Goal: Communication & Community: Participate in discussion

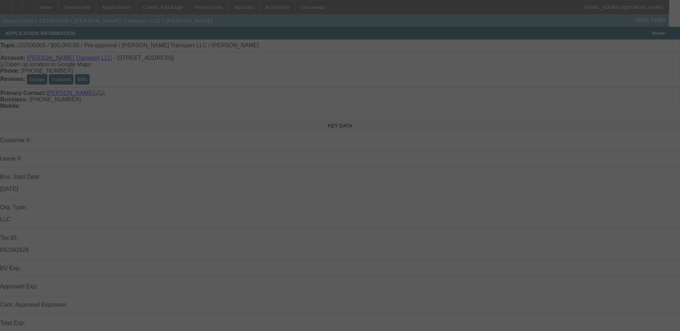
select select "0"
select select "2"
select select "0.1"
select select "4"
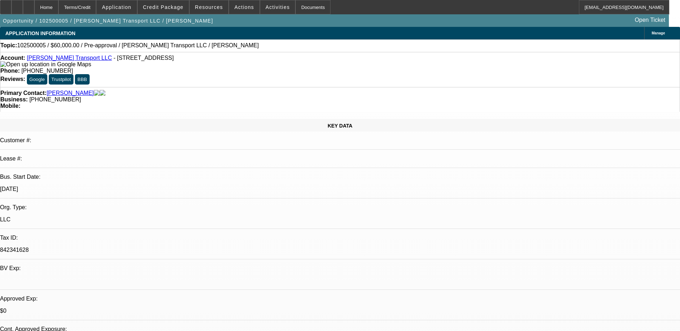
radio input "true"
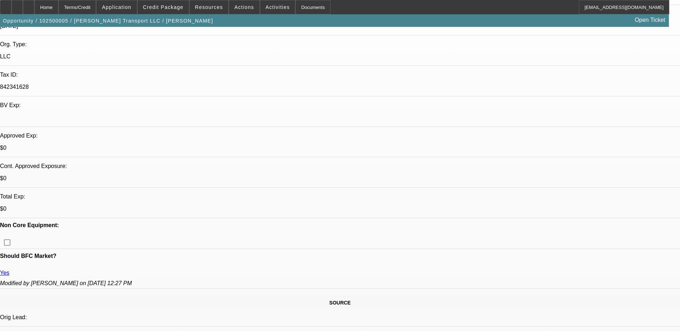
scroll to position [179, 0]
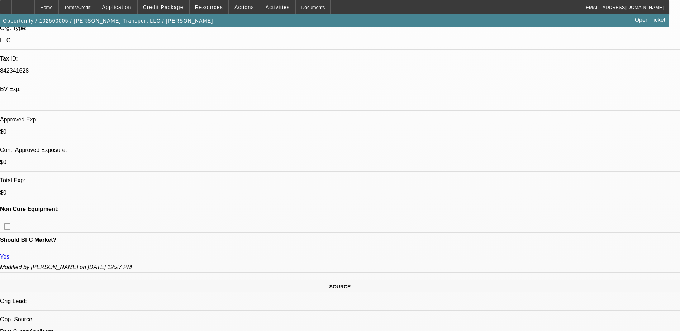
type textarea "10/1) Looking for a medium duty wheel lift - price range of $60K - need wheel l…"
radio input "true"
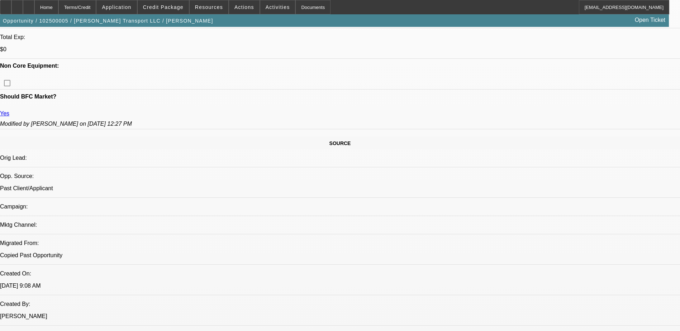
scroll to position [215, 0]
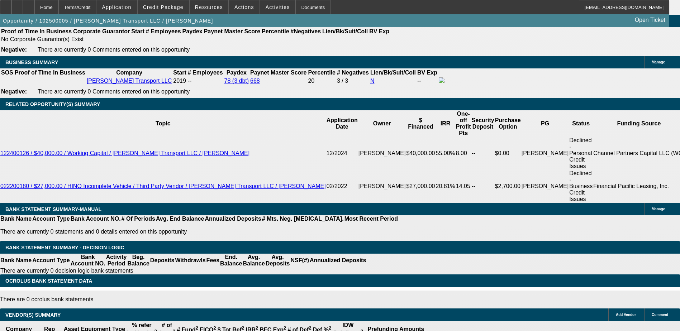
scroll to position [1166, 0]
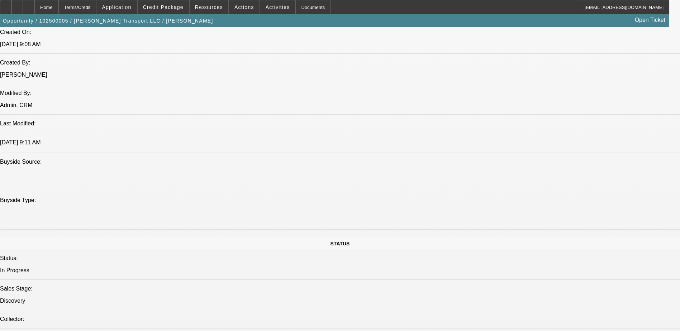
scroll to position [521, 0]
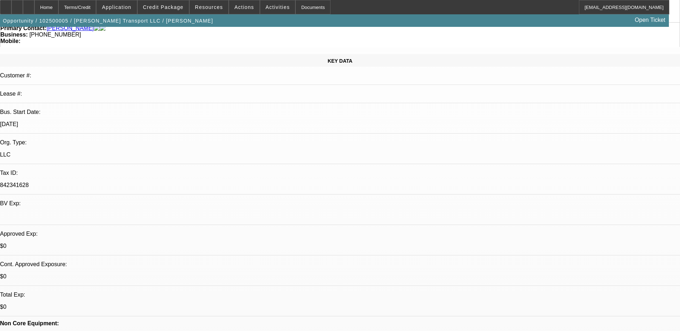
scroll to position [143, 0]
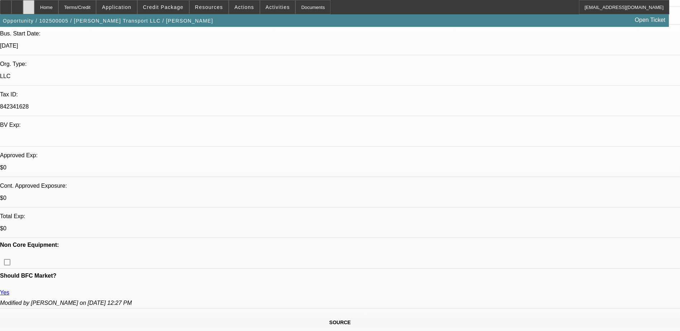
click at [34, 5] on div at bounding box center [28, 7] width 11 height 14
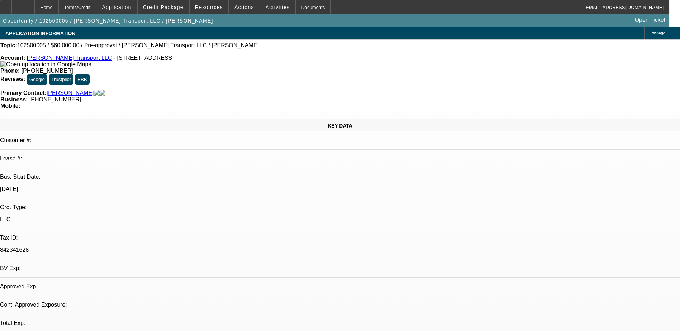
select select "0"
select select "2"
select select "0.1"
select select "1"
select select "2"
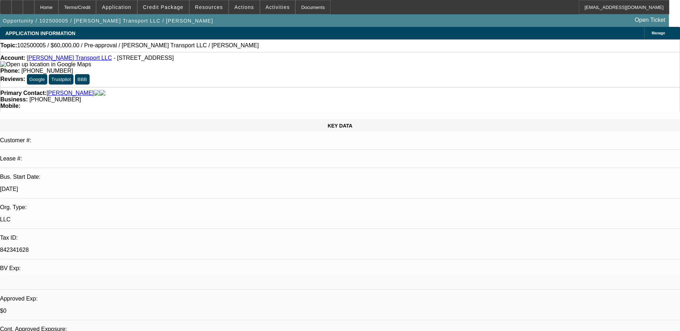
select select "4"
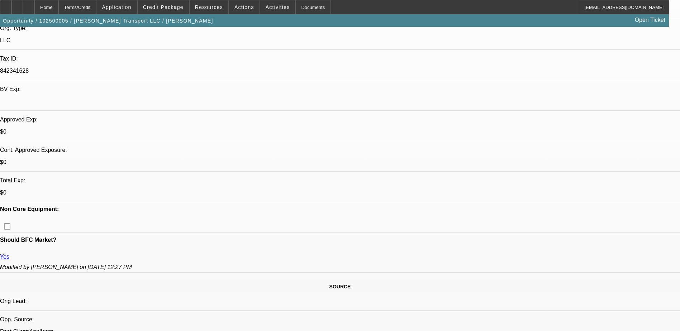
scroll to position [287, 0]
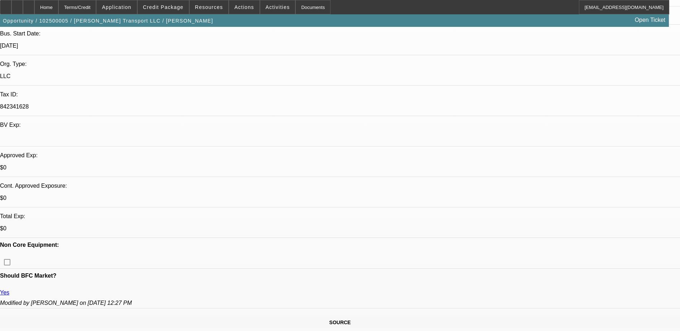
scroll to position [0, 0]
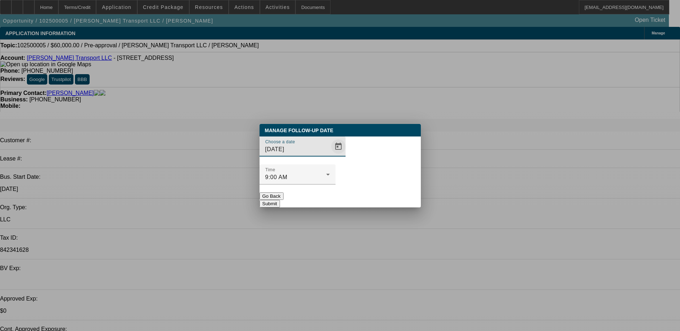
click at [330, 155] on span "Open calendar" at bounding box center [338, 146] width 17 height 17
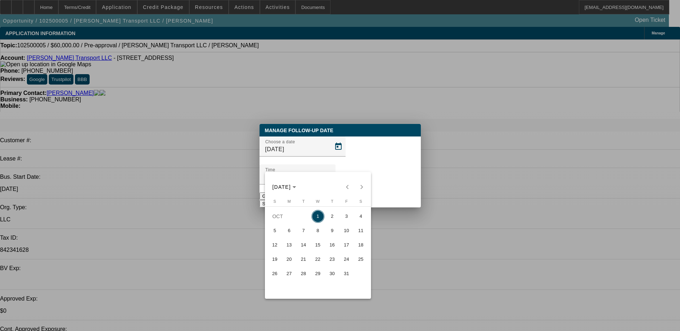
click at [330, 218] on span "2" at bounding box center [332, 216] width 13 height 13
type input "10/2/2025"
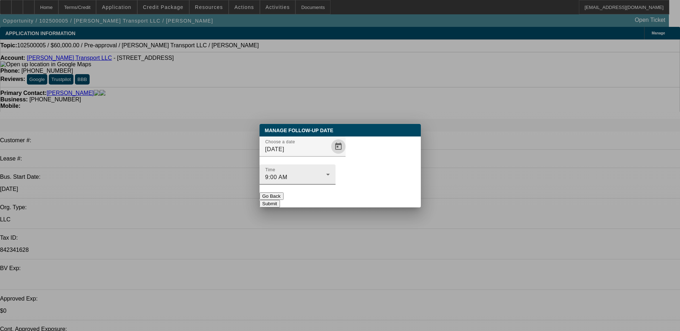
click at [326, 173] on div "9:00 AM" at bounding box center [295, 177] width 61 height 9
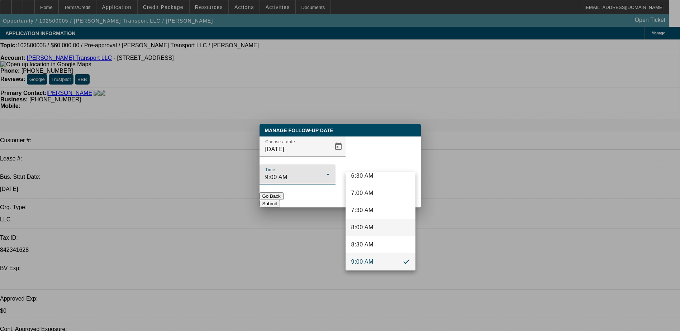
scroll to position [267, 0]
click at [375, 243] on mat-option "9:30 AM" at bounding box center [381, 243] width 70 height 17
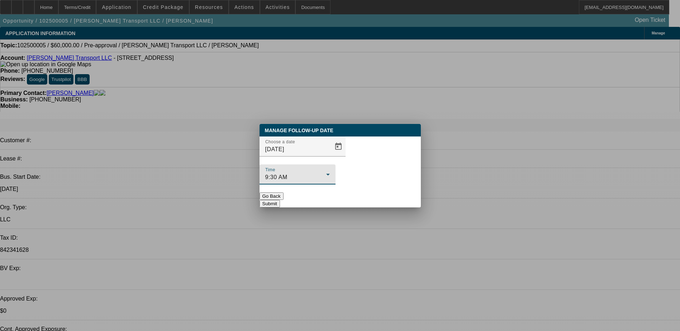
click at [326, 173] on div "9:30 AM" at bounding box center [295, 177] width 61 height 9
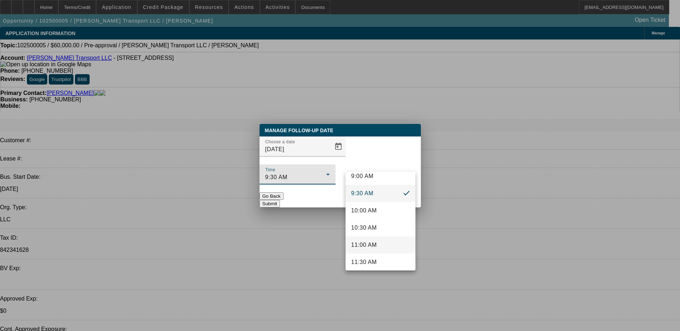
scroll to position [320, 0]
click at [376, 208] on span "10:00 AM" at bounding box center [364, 207] width 26 height 9
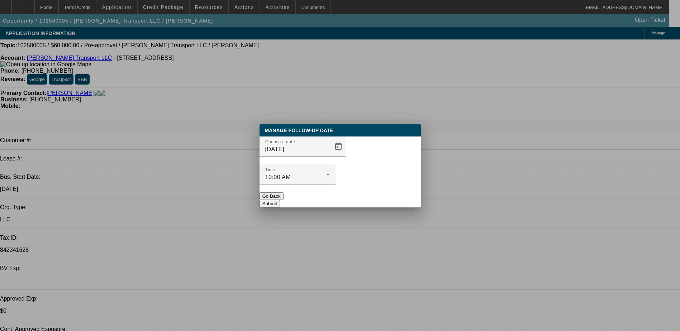
click at [280, 200] on button "Submit" at bounding box center [270, 204] width 20 height 8
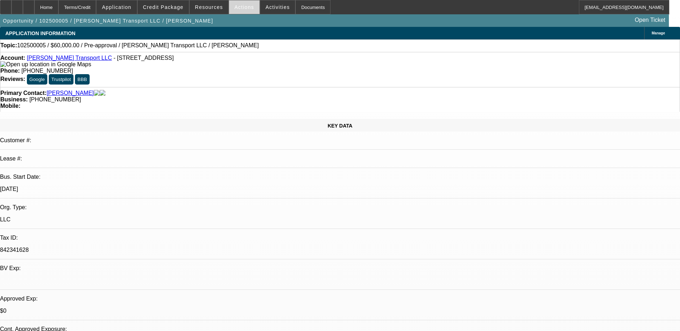
click at [239, 8] on span "Actions" at bounding box center [245, 7] width 20 height 6
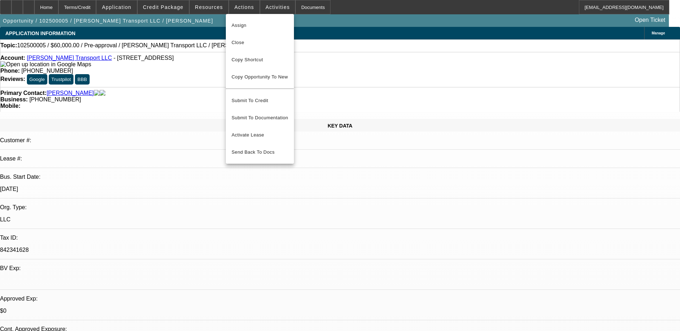
click at [269, 8] on div at bounding box center [340, 165] width 680 height 331
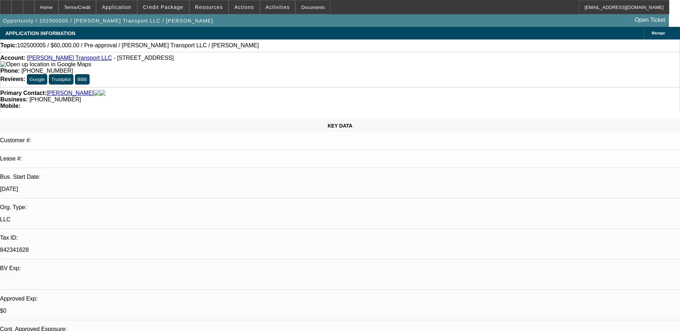
drag, startPoint x: 603, startPoint y: 162, endPoint x: 552, endPoint y: 195, distance: 60.6
drag, startPoint x: 614, startPoint y: 61, endPoint x: 532, endPoint y: 70, distance: 82.6
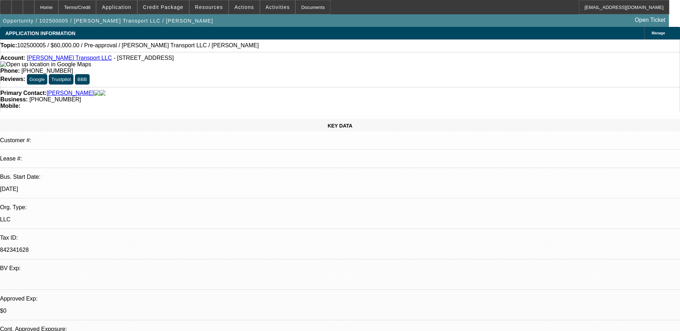
drag, startPoint x: 529, startPoint y: 63, endPoint x: 580, endPoint y: 62, distance: 51.3
drag, startPoint x: 580, startPoint y: 62, endPoint x: 574, endPoint y: 67, distance: 7.9
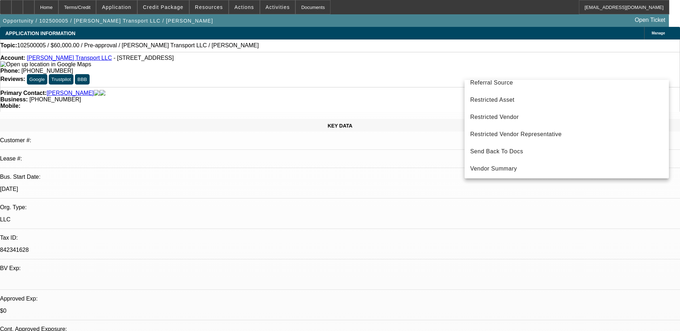
scroll to position [217, 0]
click at [567, 246] on div at bounding box center [340, 165] width 680 height 331
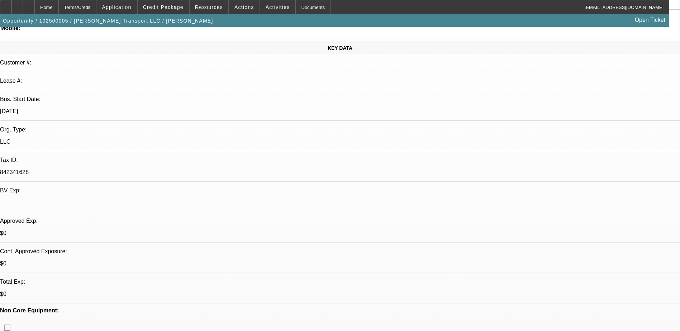
scroll to position [0, 0]
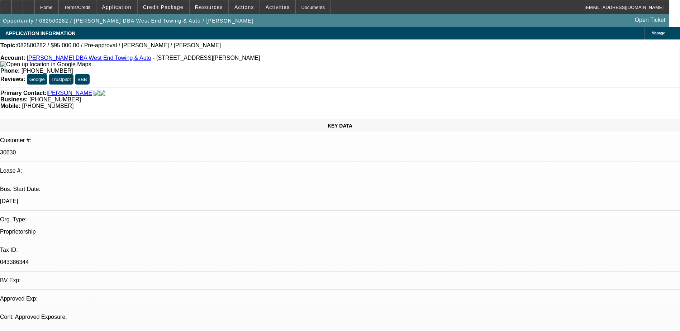
select select "0"
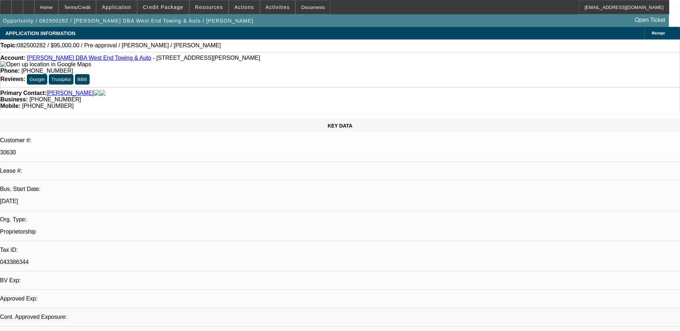
select select "0"
select select "2"
select select "0"
select select "1"
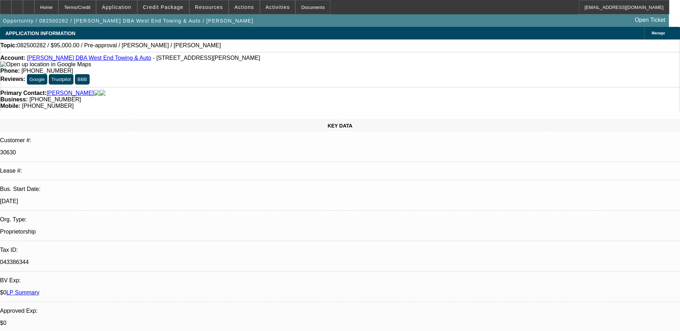
select select "6"
select select "1"
select select "2"
select select "6"
select select "1"
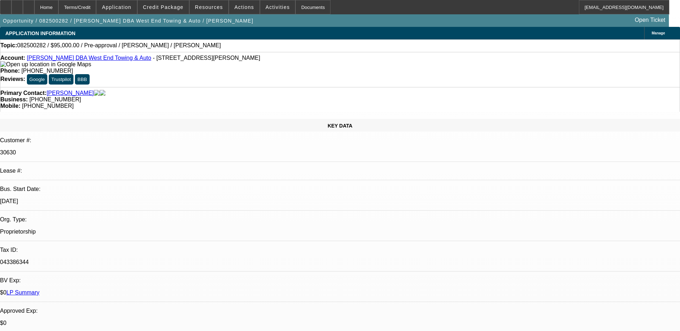
select select "2"
select select "6"
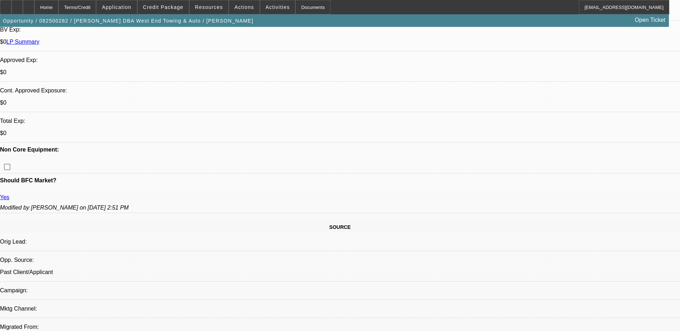
scroll to position [215, 0]
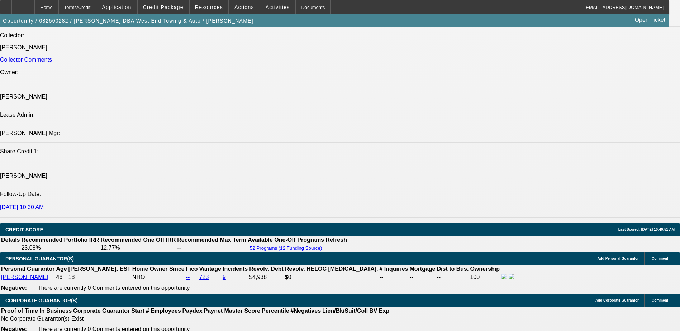
scroll to position [1076, 0]
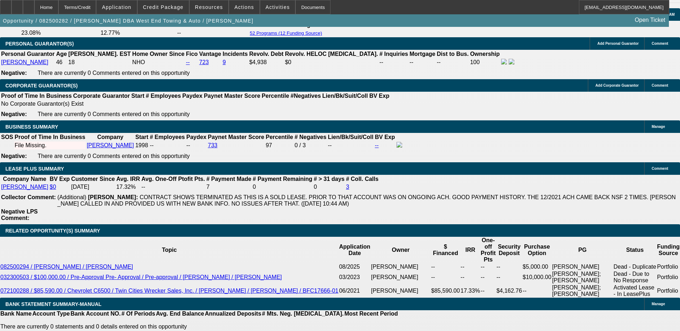
select select "1"
type input "UNKNOWN"
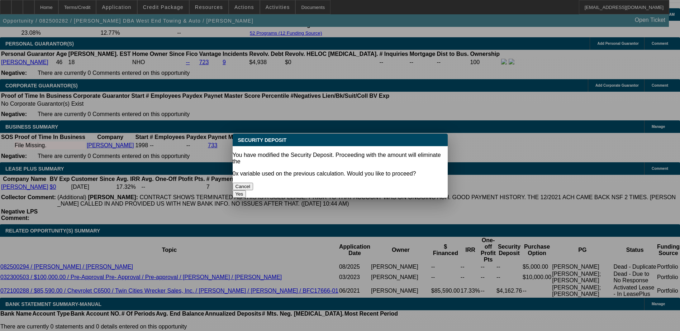
scroll to position [0, 0]
click at [254, 183] on button "Cancel" at bounding box center [243, 187] width 21 height 8
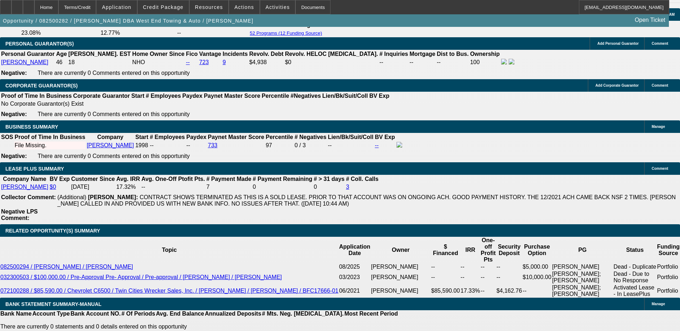
select select "2"
type input "$0.00"
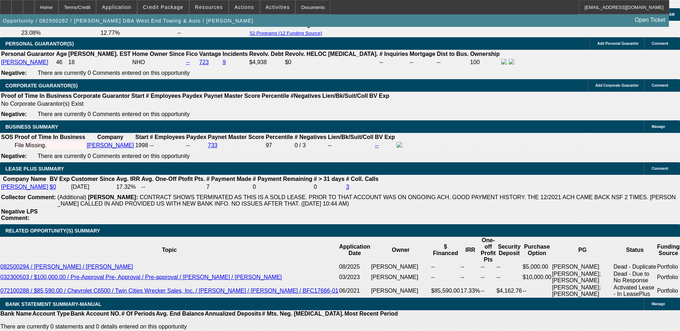
select select "0"
type input "$0.00"
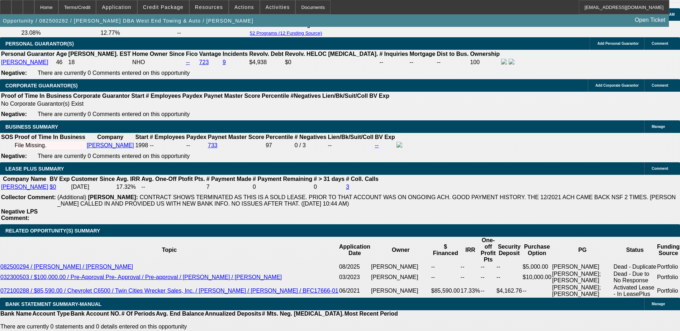
type input "12"
type input "$2,501.71"
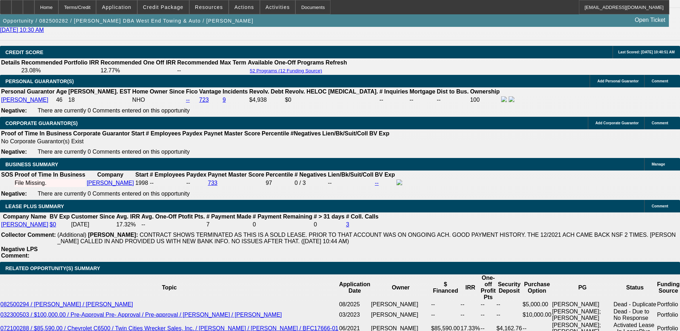
scroll to position [968, 0]
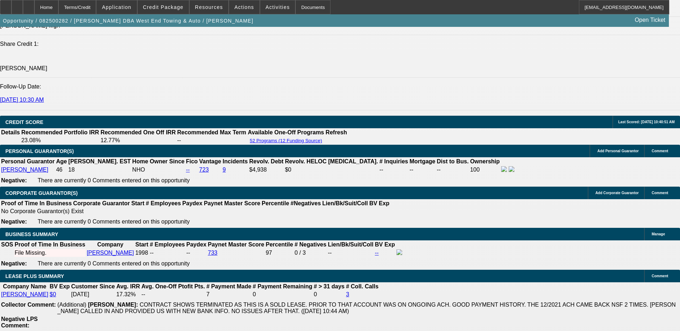
type input "12"
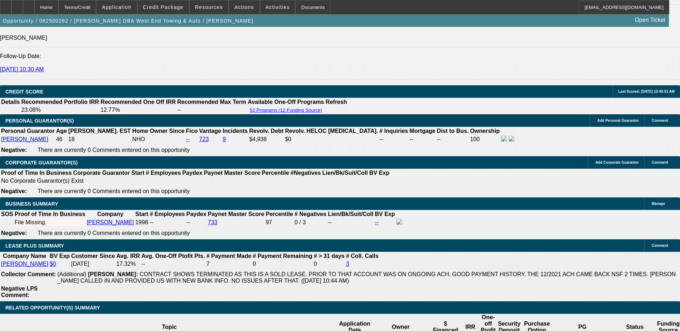
scroll to position [1040, 0]
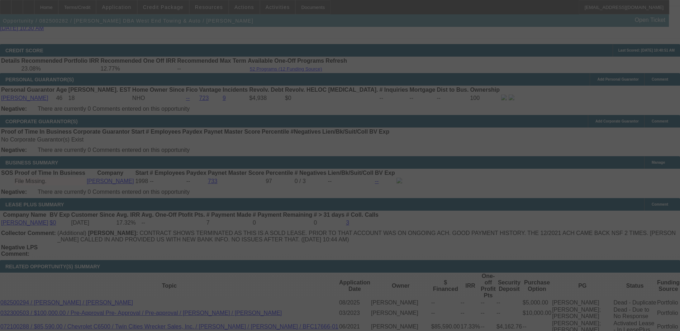
select select "0"
select select "6"
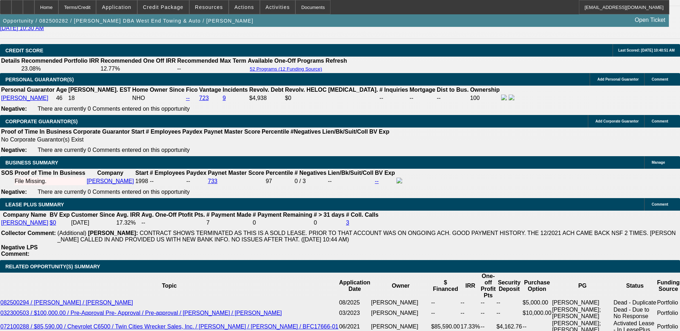
select select "0.1"
type input "$10,000.00"
type input "UNKNOWN"
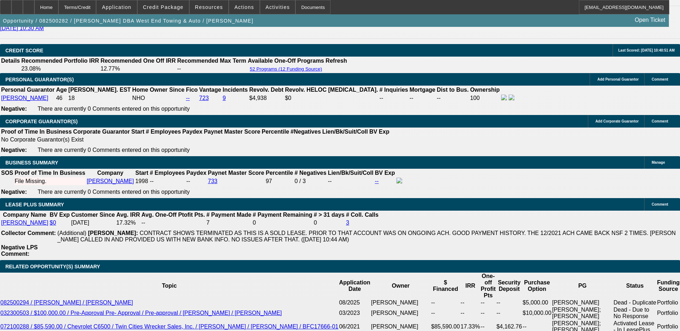
type input "$2,370.05"
select select "0"
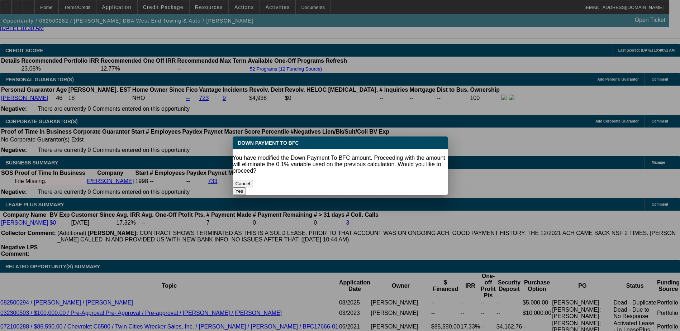
click at [246, 188] on button "Yes" at bounding box center [240, 192] width 14 height 8
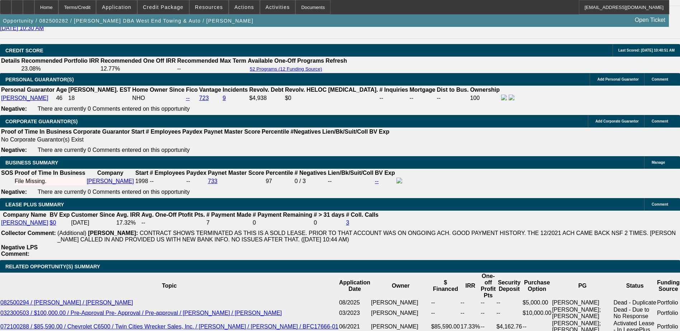
type input "$0.00"
type input "$2,633.38"
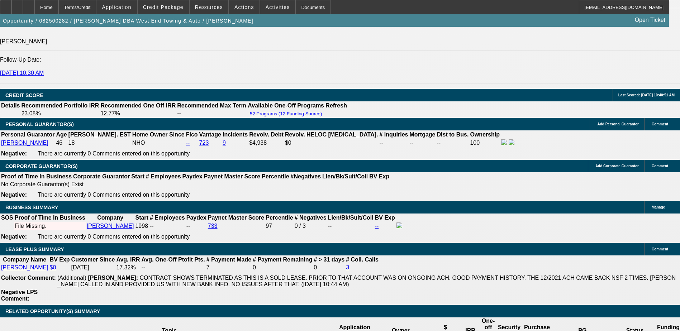
scroll to position [932, 0]
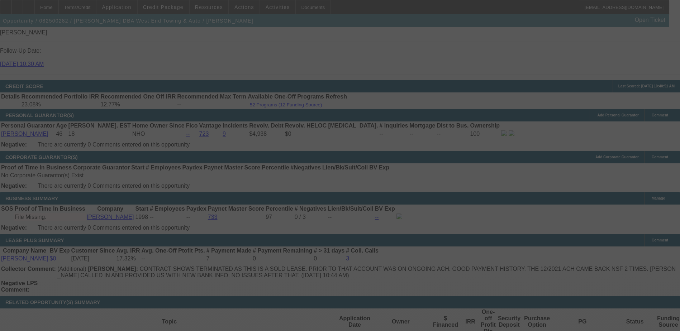
scroll to position [1040, 0]
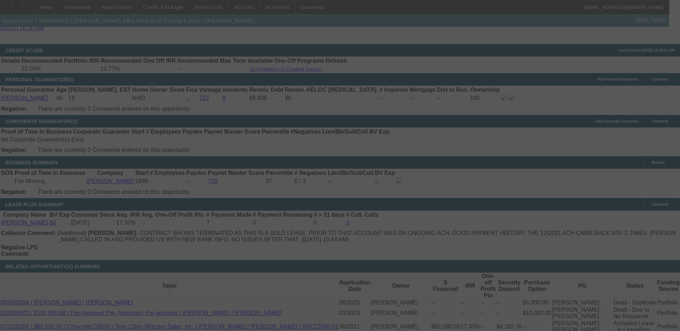
select select "0"
select select "6"
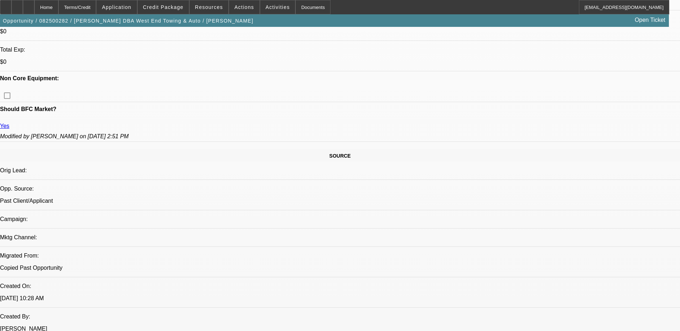
scroll to position [323, 0]
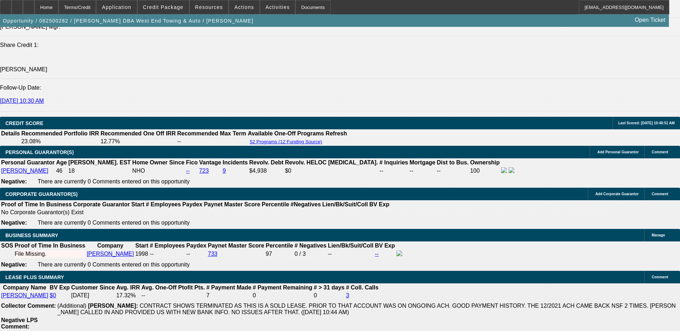
scroll to position [1040, 0]
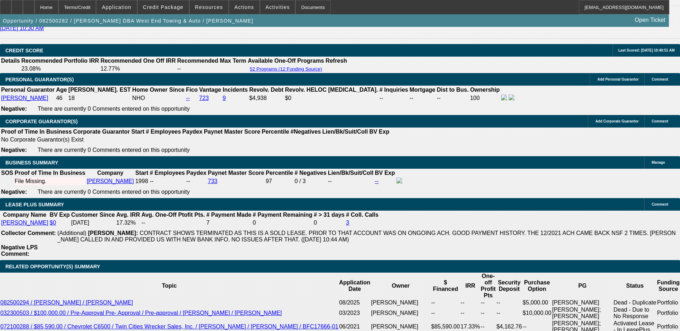
type input "1"
type input "UNKNOWN"
type input "11.5"
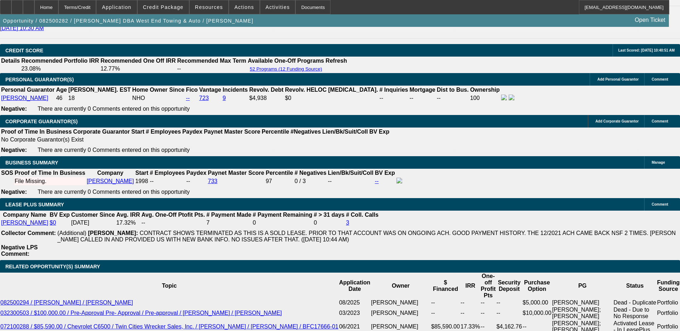
type input "$2,608.90"
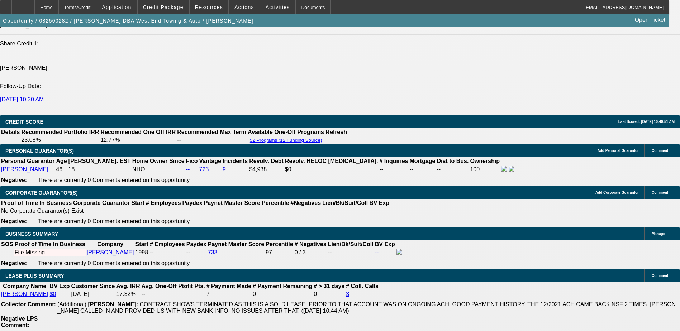
scroll to position [968, 0]
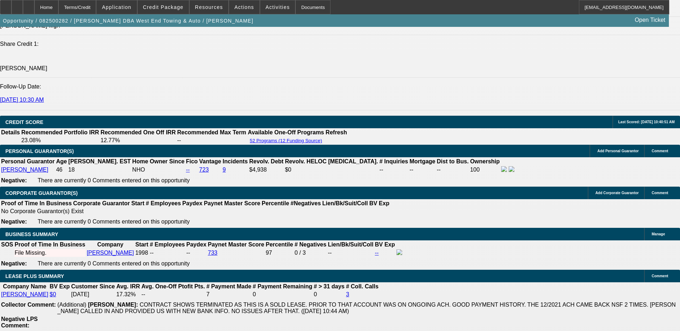
type input "11.5"
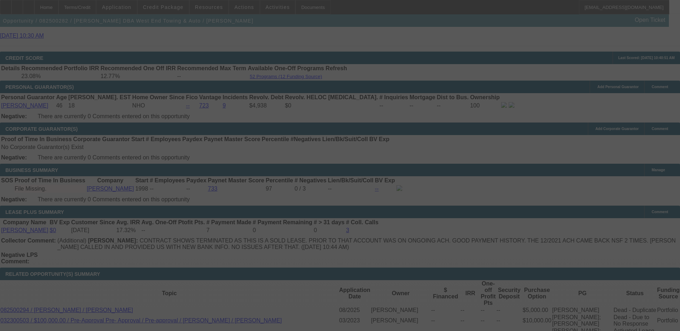
scroll to position [1040, 0]
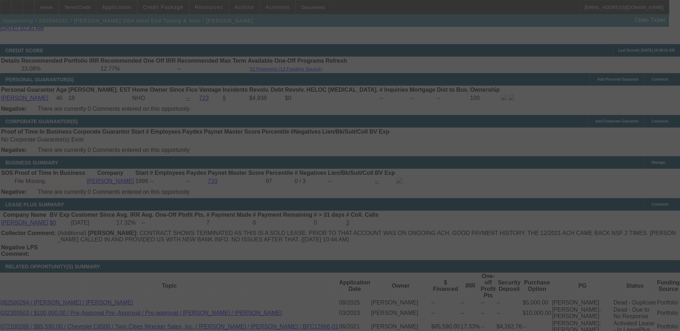
select select "0"
select select "6"
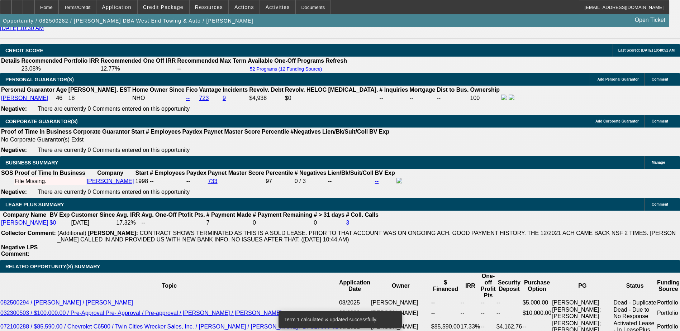
scroll to position [1076, 0]
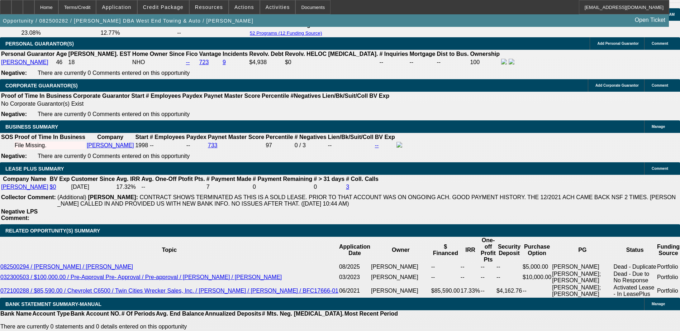
type input "1"
type input "UNKNOWN"
type input "11"
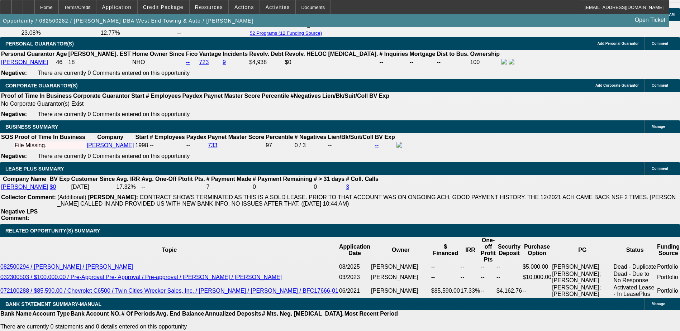
type input "$2,584.55"
type input "11"
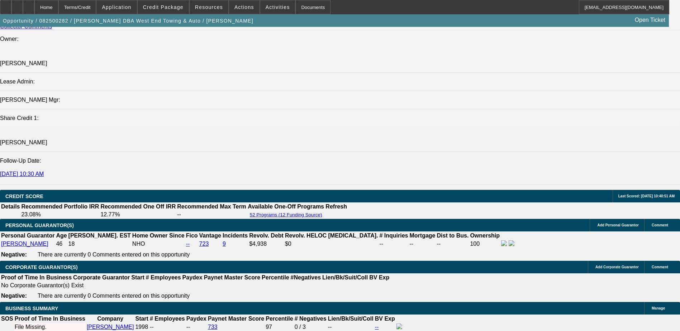
scroll to position [861, 0]
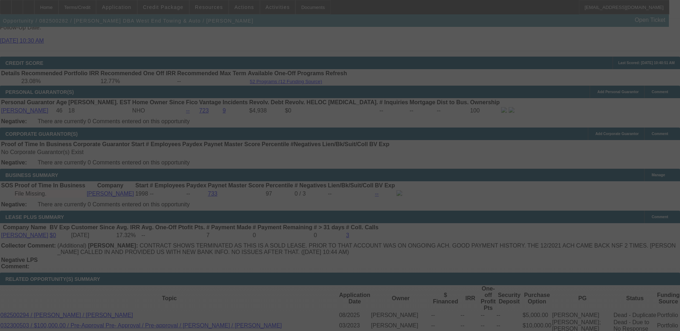
scroll to position [1040, 0]
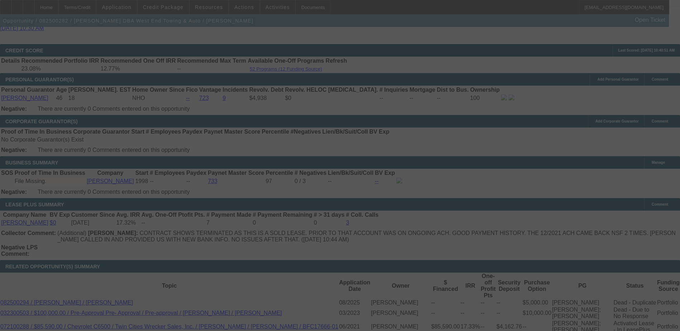
select select "0"
select select "6"
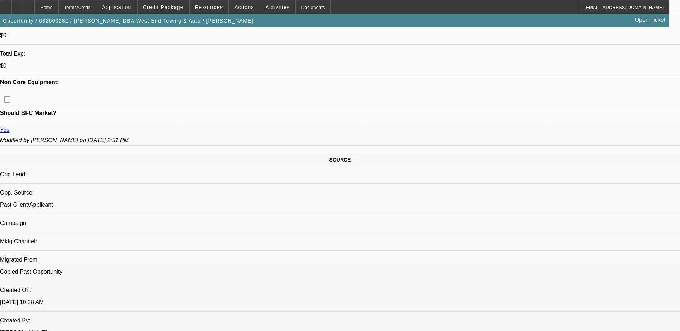
scroll to position [251, 0]
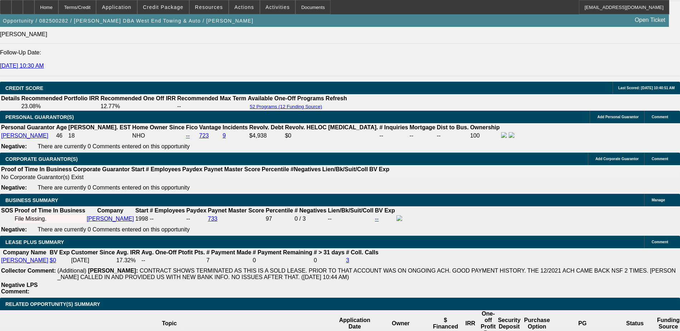
scroll to position [1040, 0]
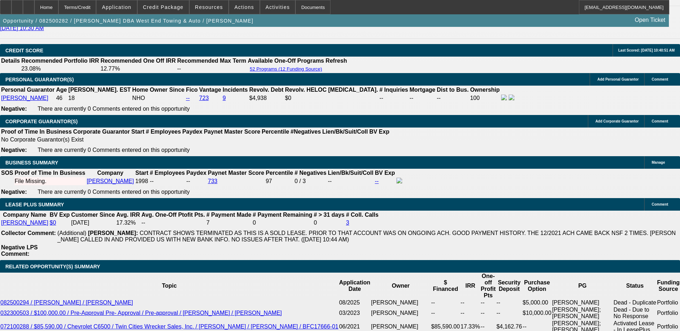
type input "UNKNOWN"
type input "1"
type input "$2,126.15"
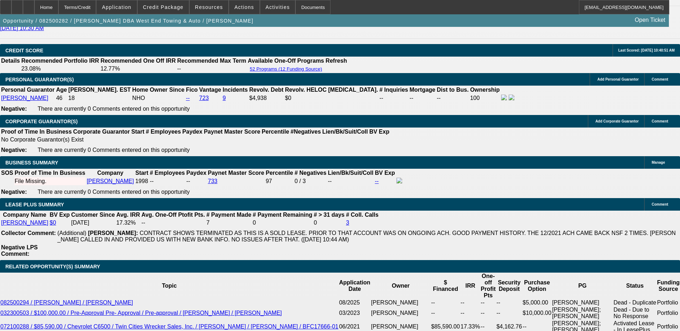
type input "10."
type input "$2,536.26"
type input "10.5"
type input "$2,560.34"
type input "10.5"
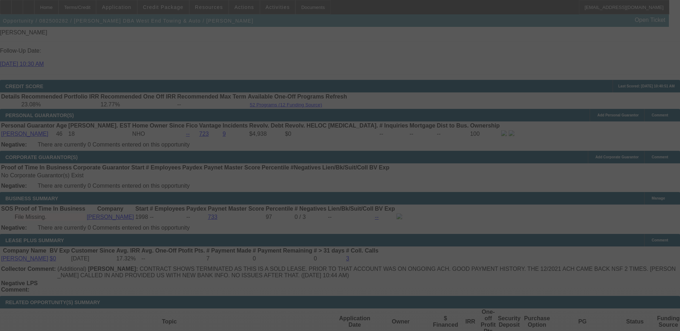
scroll to position [1076, 0]
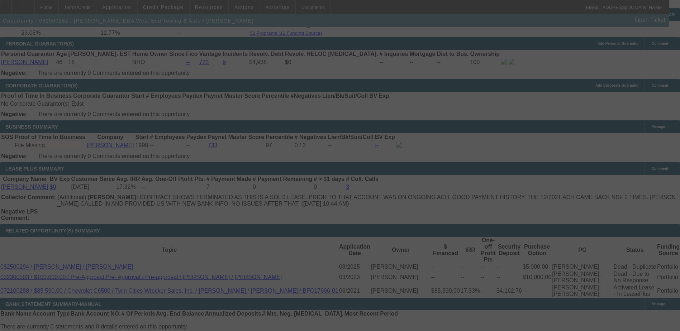
select select "0"
select select "6"
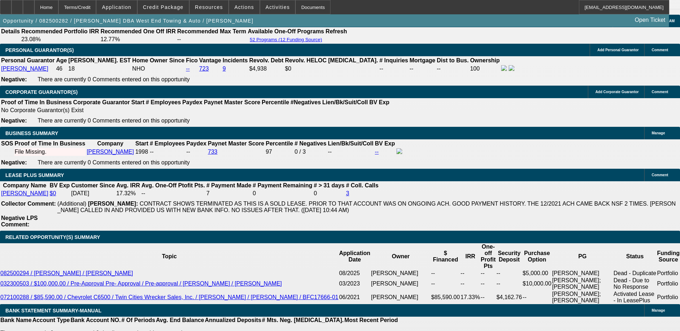
type input "UNKNOWN"
type input "10."
type input "$2,536.26"
type input "10.7"
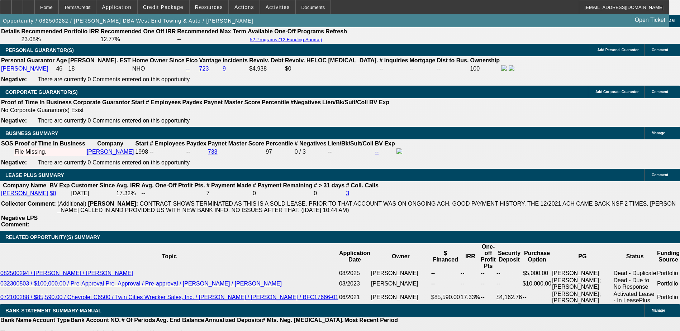
type input "$2,570.01"
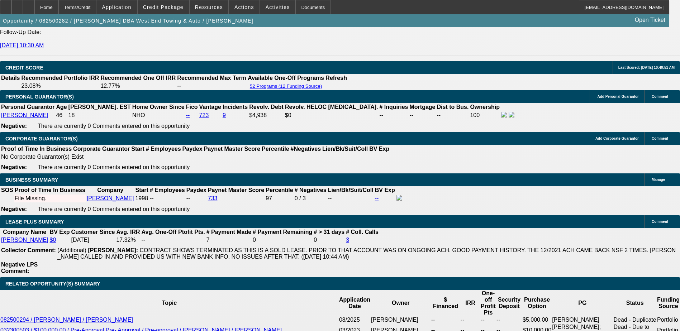
scroll to position [926, 0]
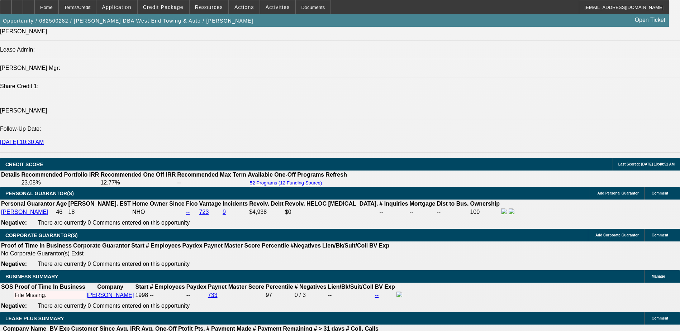
type input "10.7"
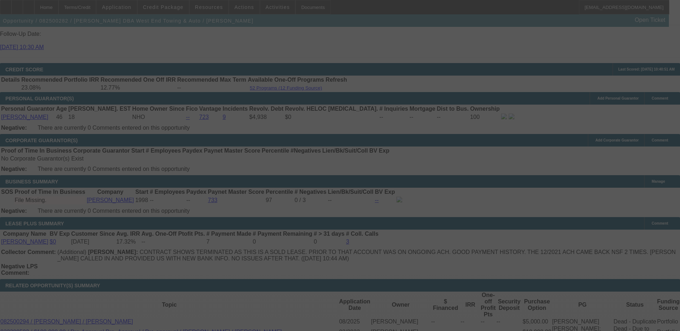
scroll to position [1033, 0]
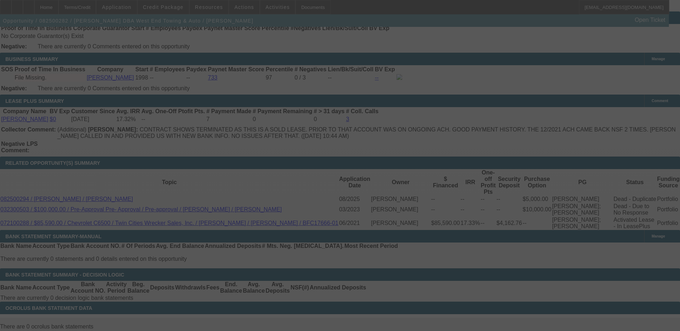
select select "0"
select select "6"
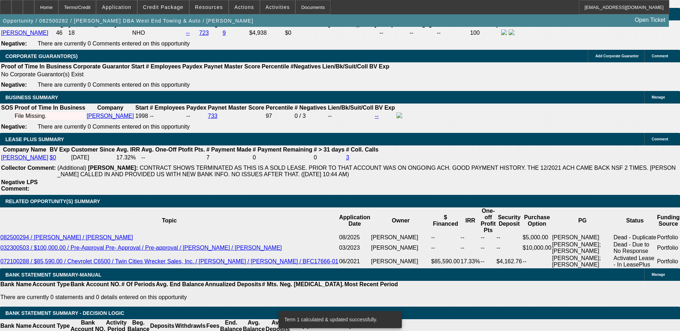
scroll to position [1069, 0]
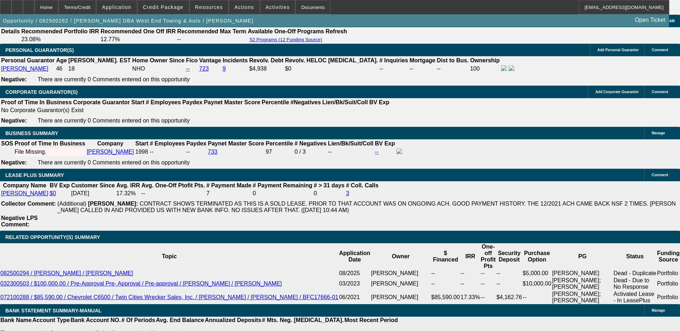
type input "UNKNOWN"
type input "11"
type input "$2,584.55"
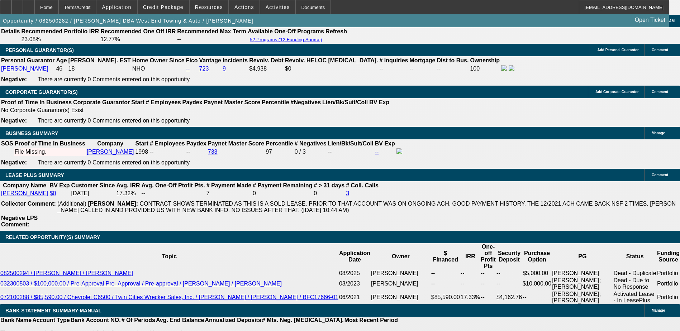
type input "11.3"
type input "$2,599.15"
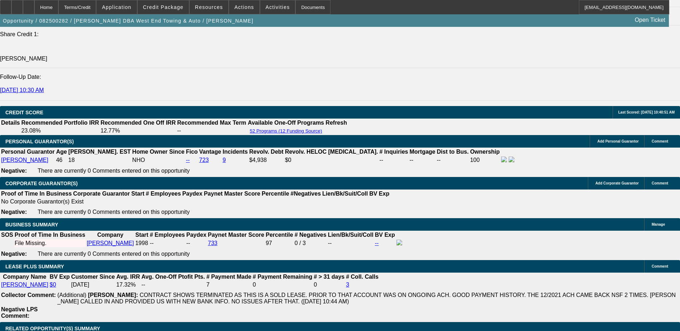
scroll to position [962, 0]
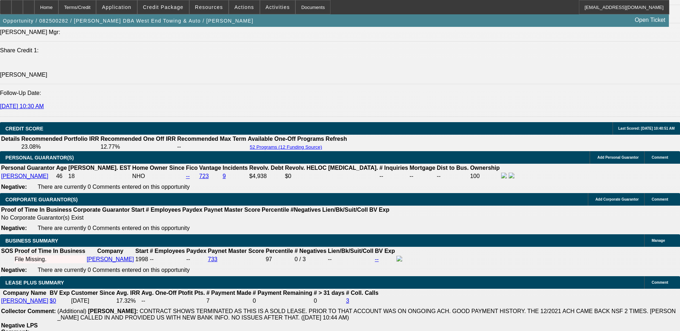
type input "11.3"
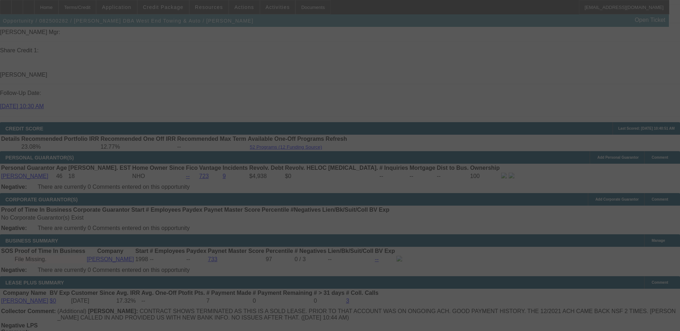
select select "0"
select select "6"
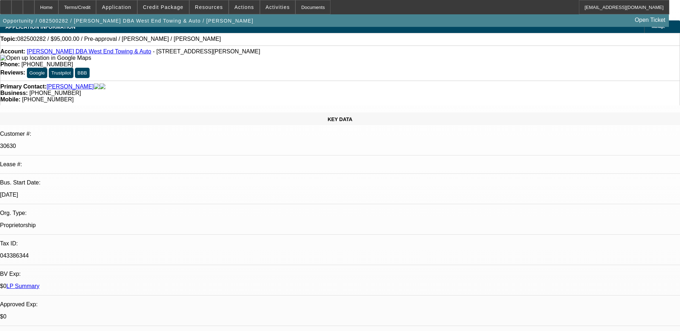
scroll to position [0, 0]
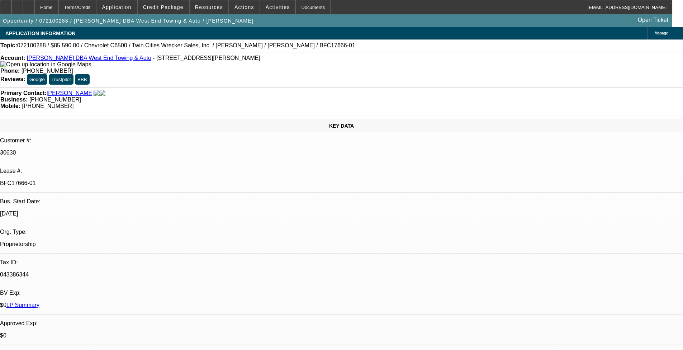
select select "0"
select select "2"
select select "0"
select select "6"
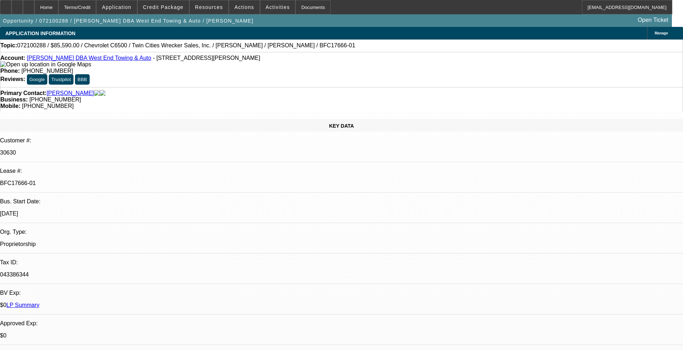
select select "0.1"
select select "2"
select select "0"
select select "6"
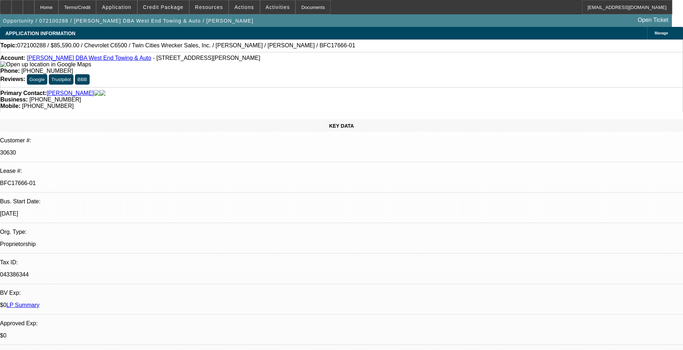
select select "0"
select select "2"
select select "0"
select select "6"
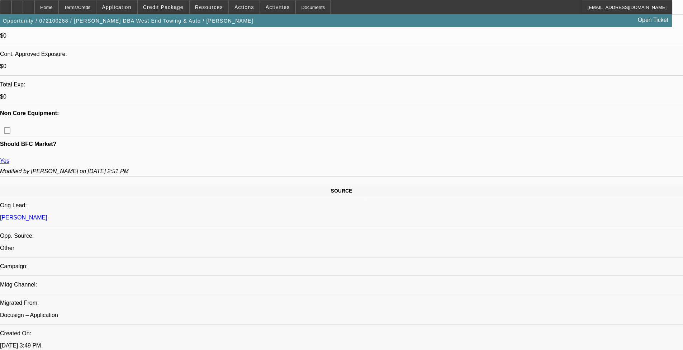
scroll to position [287, 0]
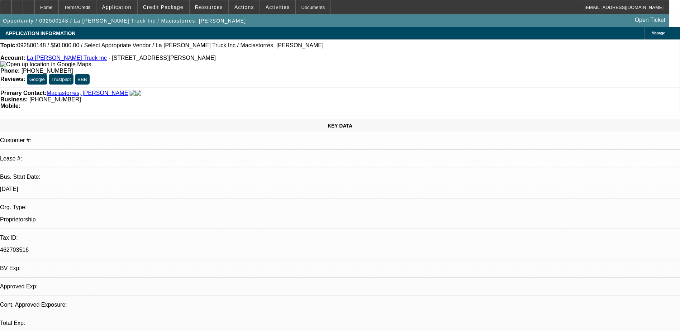
select select "0"
select select "2"
select select "0.1"
select select "4"
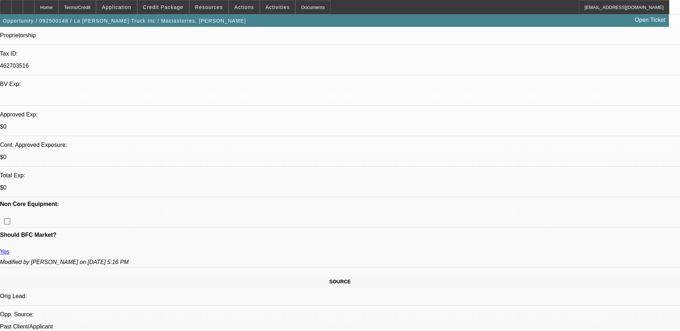
scroll to position [215, 0]
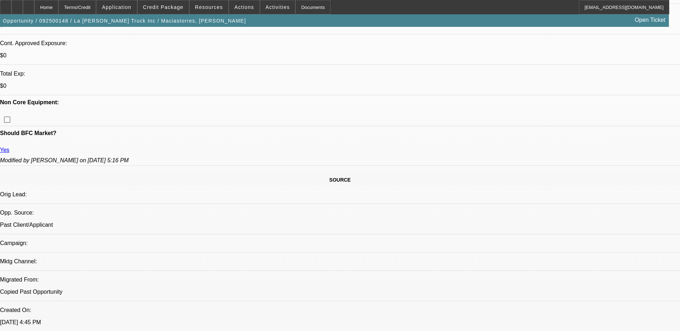
scroll to position [287, 0]
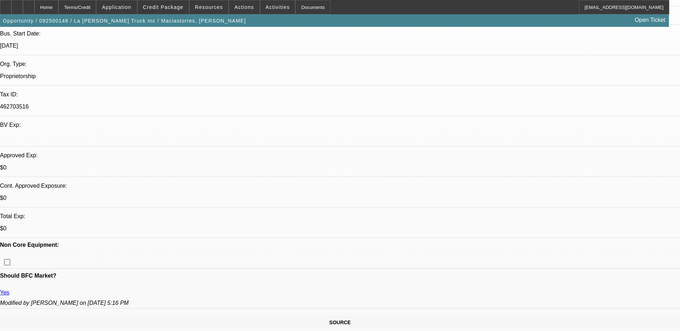
scroll to position [0, 0]
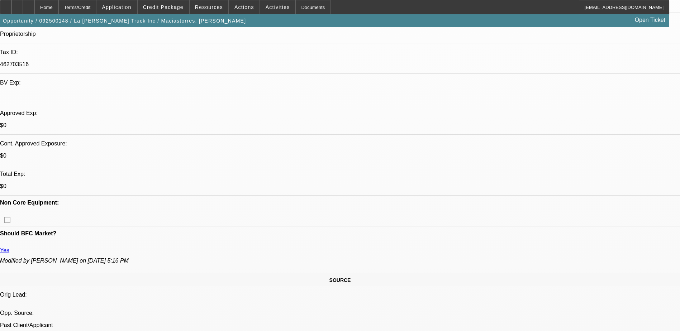
scroll to position [251, 0]
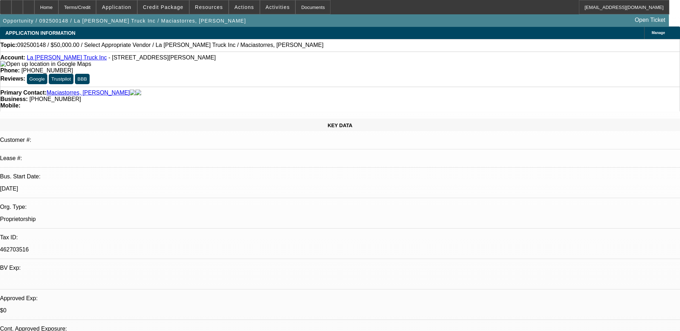
scroll to position [0, 0]
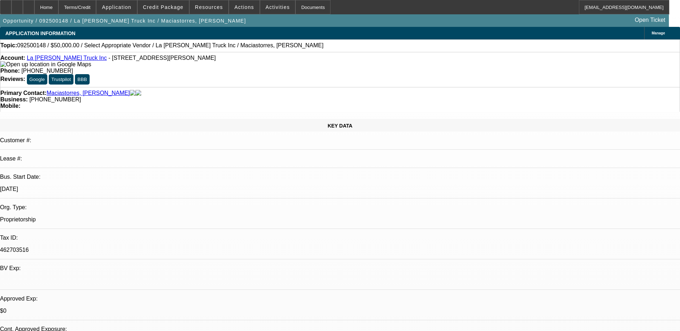
click at [55, 61] on link "La Estrella Tow Truck Inc" at bounding box center [67, 58] width 80 height 6
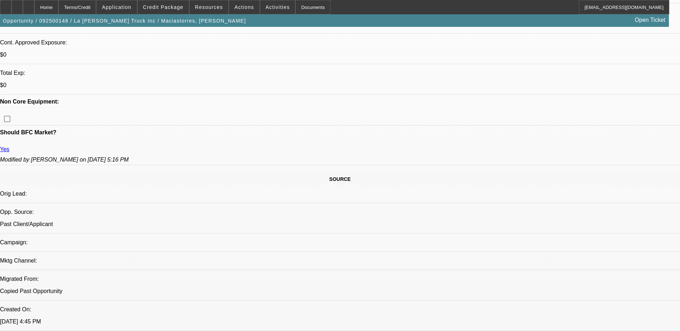
scroll to position [143, 0]
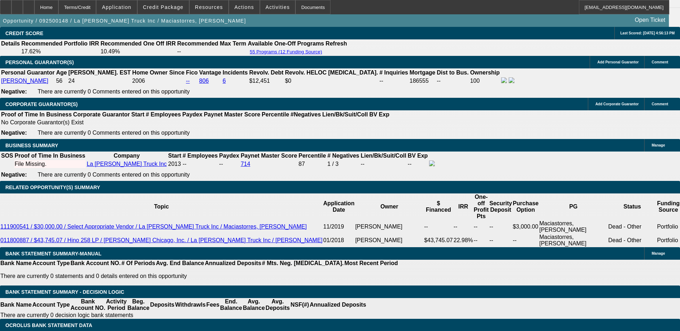
scroll to position [932, 0]
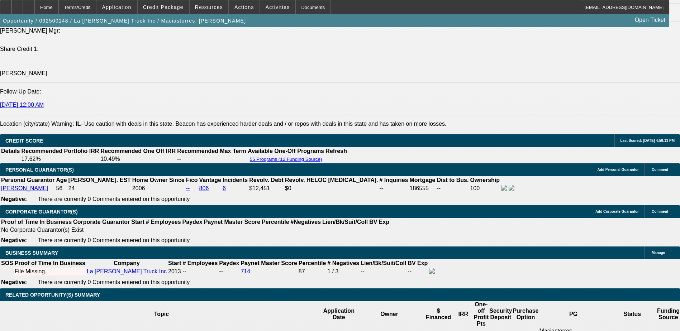
type input "3"
type input "UNKNOWN"
type input "$16,942.42"
type input "$33,884.84"
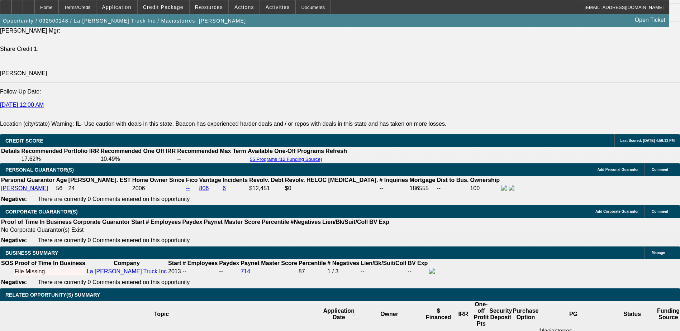
type input "30"
type input "$1,888.25"
type input "$3,776.50"
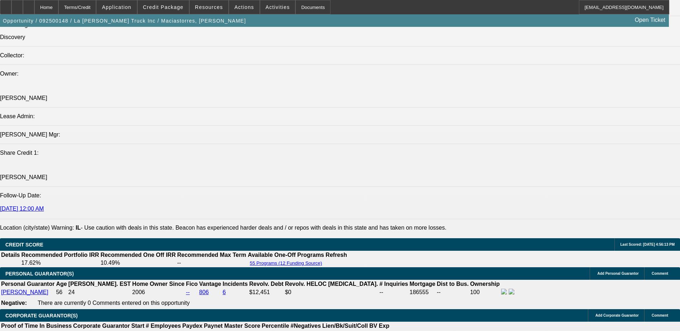
scroll to position [825, 0]
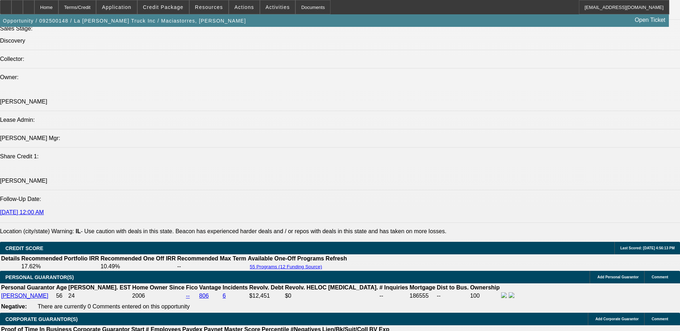
type input "30"
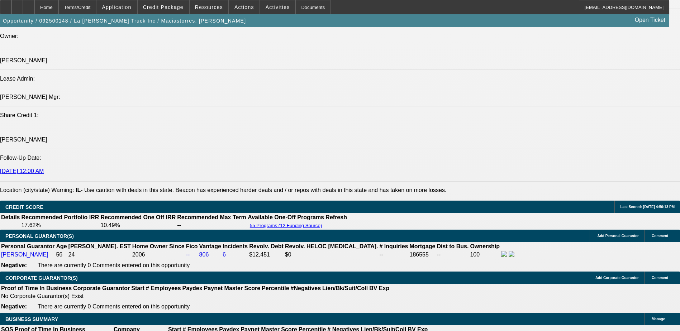
scroll to position [861, 0]
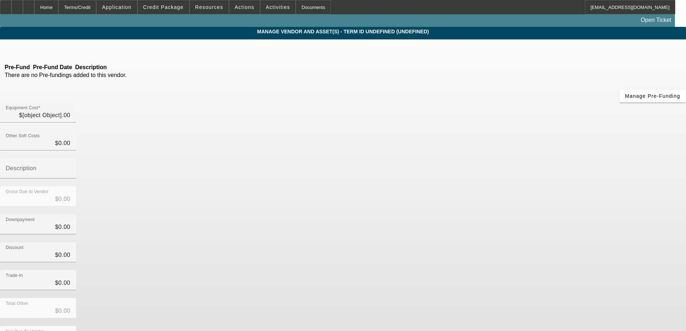
type input "$50,000.00"
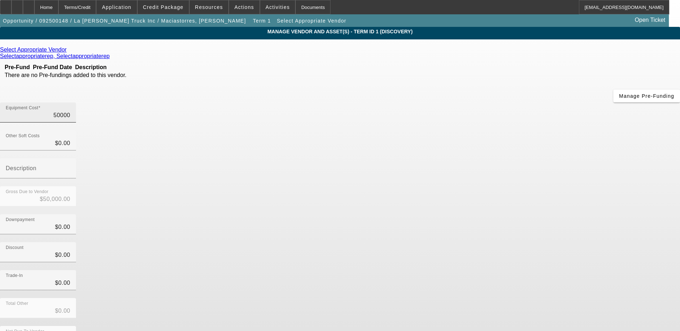
click at [70, 111] on input "50000" at bounding box center [38, 115] width 65 height 9
type input "8"
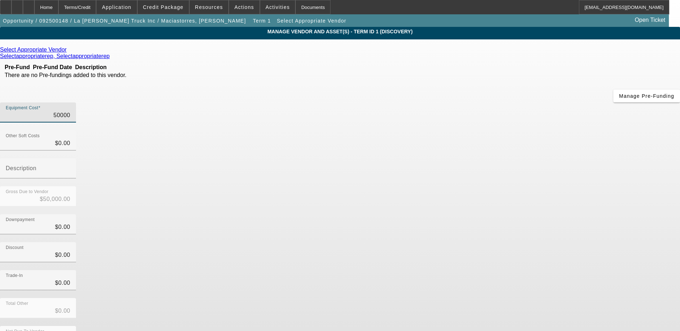
type input "$8.00"
type input "89"
type input "$89.00"
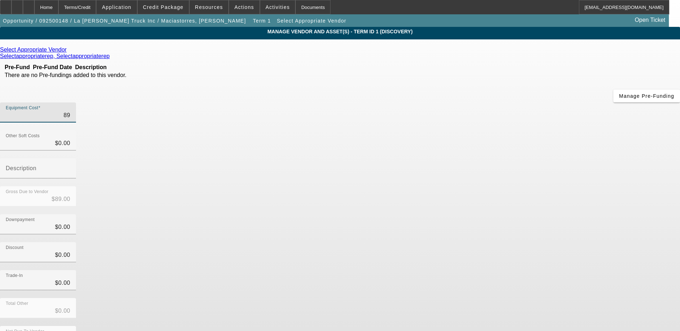
type input "899"
type input "$899.00"
type input "8999"
type input "$8,999.00"
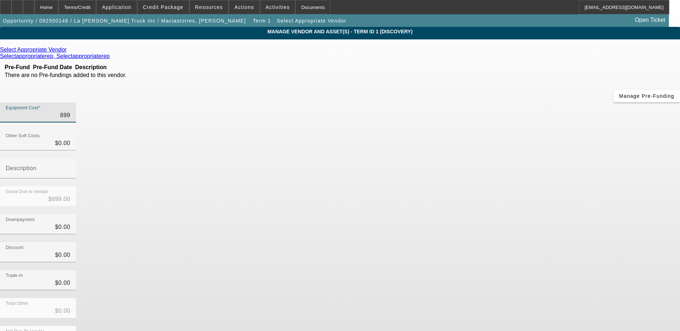
type input "$8,999.00"
type input "89995"
type input "$89,995.00"
type input "899950"
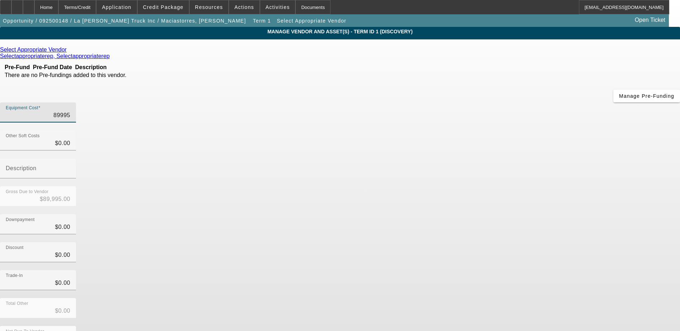
type input "$899,950.00"
type input "89995"
type input "$89,995.00"
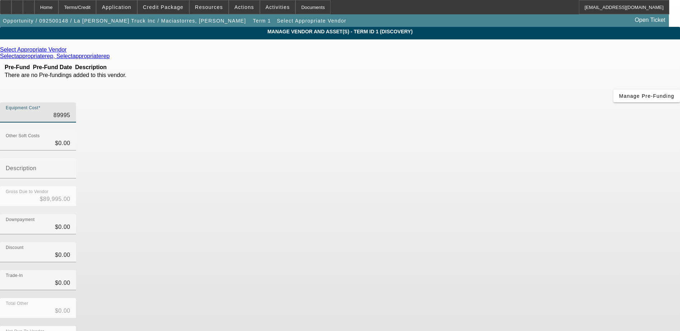
type input "$89,995.00"
click at [486, 242] on div "Discount $0.00" at bounding box center [340, 256] width 680 height 28
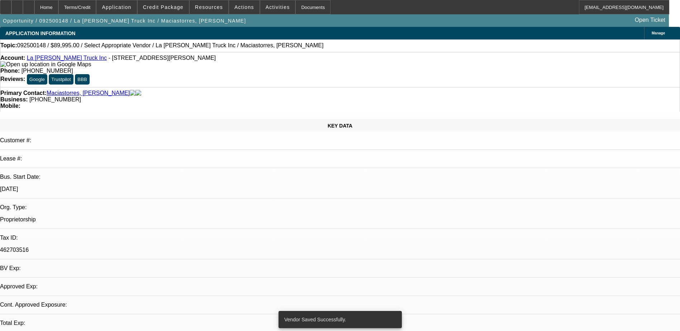
select select "0"
select select "2"
select select "0.1"
select select "4"
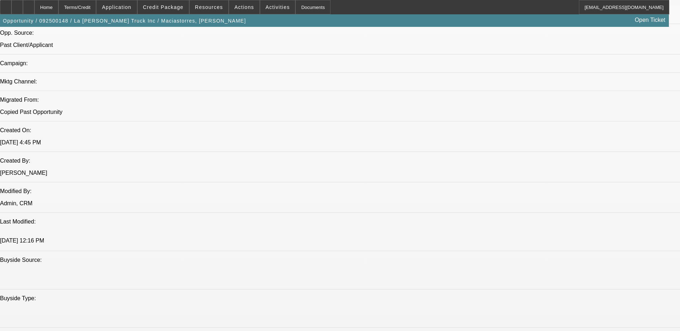
scroll to position [681, 0]
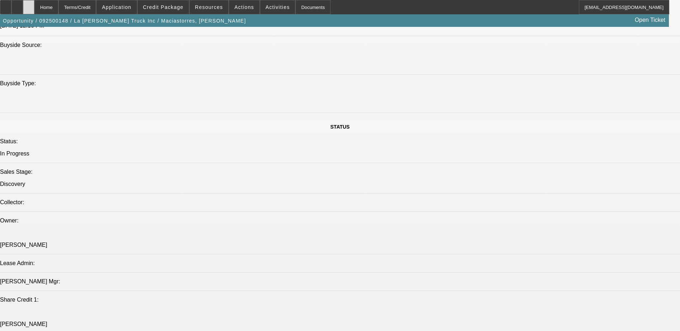
click at [29, 5] on icon at bounding box center [29, 5] width 0 height 0
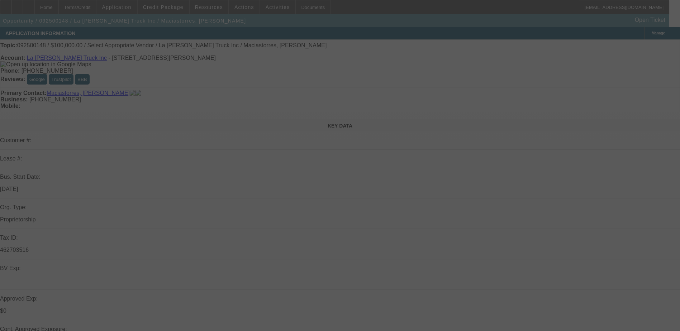
select select "0"
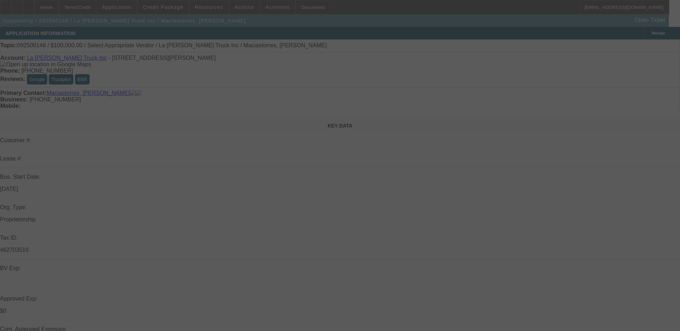
select select "0"
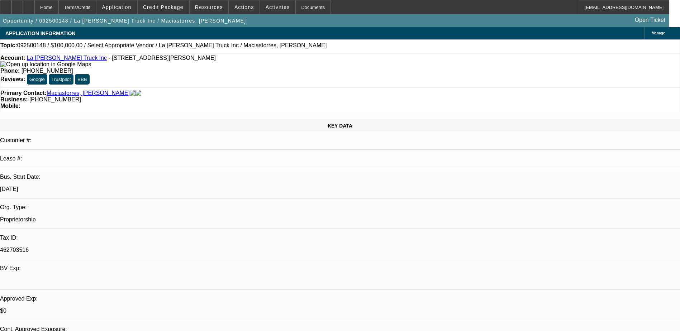
select select "1"
select select "6"
select select "1"
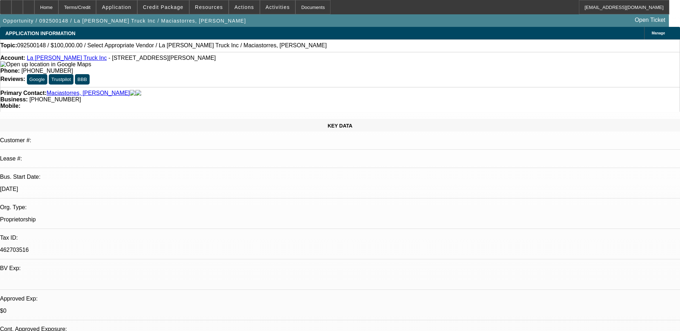
select select "6"
select select "1"
select select "6"
click at [70, 60] on link "La [PERSON_NAME] Truck Inc" at bounding box center [67, 58] width 80 height 6
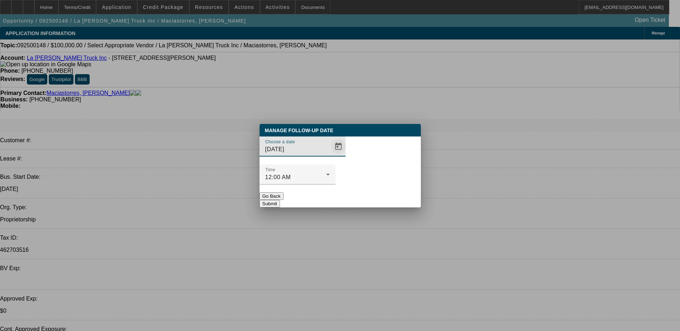
click at [330, 155] on span "Open calendar" at bounding box center [338, 146] width 17 height 17
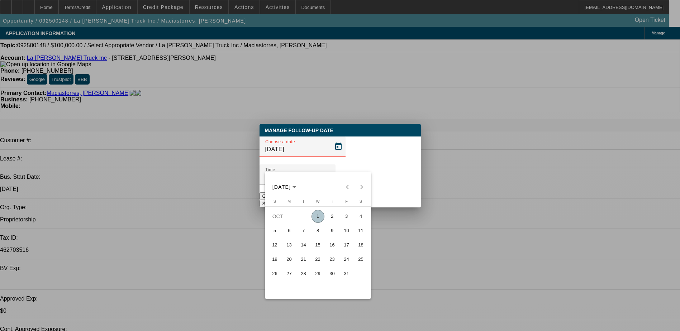
click at [347, 218] on span "3" at bounding box center [346, 216] width 13 height 13
type input "10/3/2025"
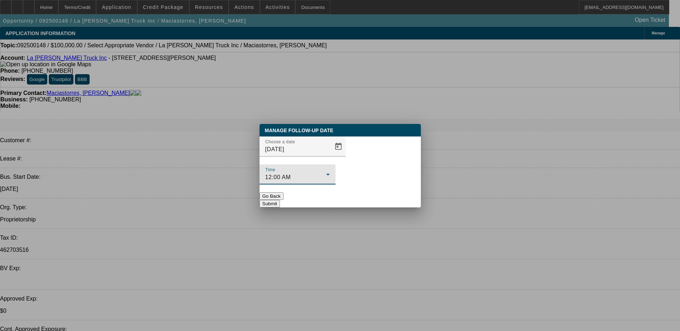
click at [326, 173] on div "12:00 AM" at bounding box center [295, 177] width 61 height 9
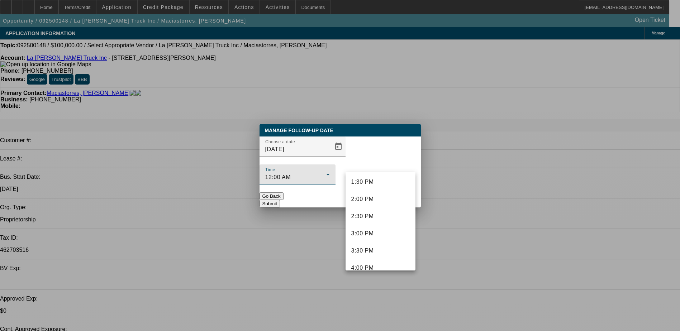
scroll to position [430, 0]
click at [375, 207] on mat-option "1:00 PM" at bounding box center [381, 200] width 70 height 17
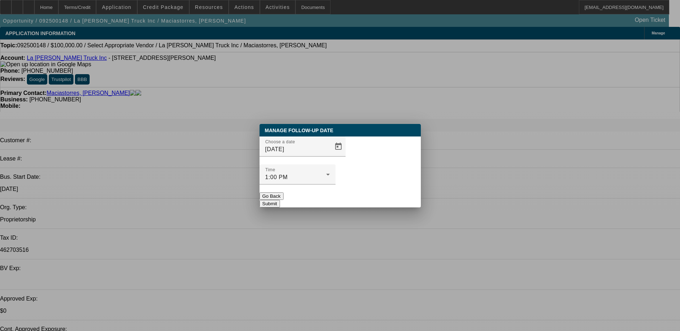
click at [280, 200] on button "Submit" at bounding box center [270, 204] width 20 height 8
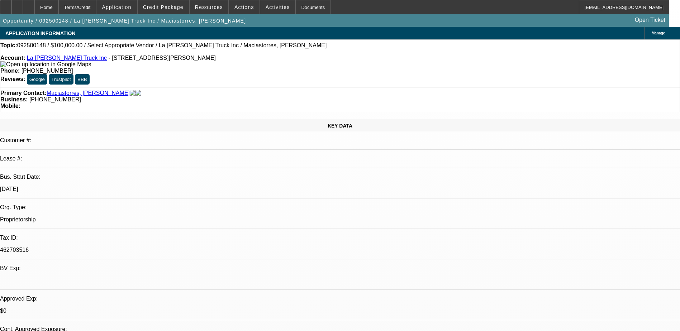
radio input "true"
type textarea "R"
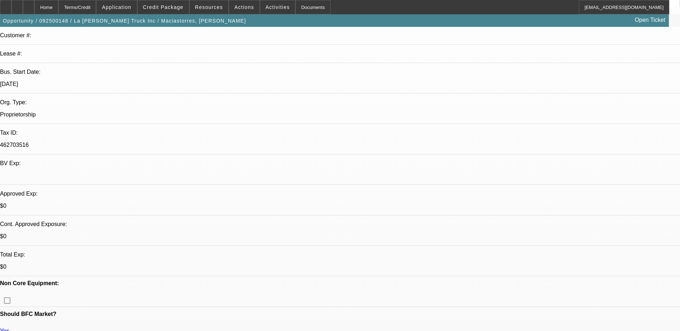
scroll to position [0, 0]
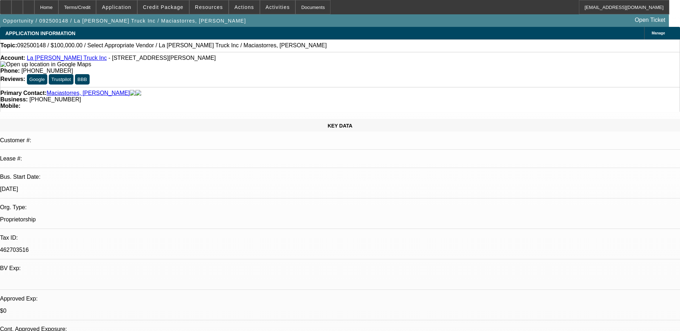
type textarea "SE requesting banks - open to a more expensive truck as long as monthly payment…"
radio input "true"
select select "0"
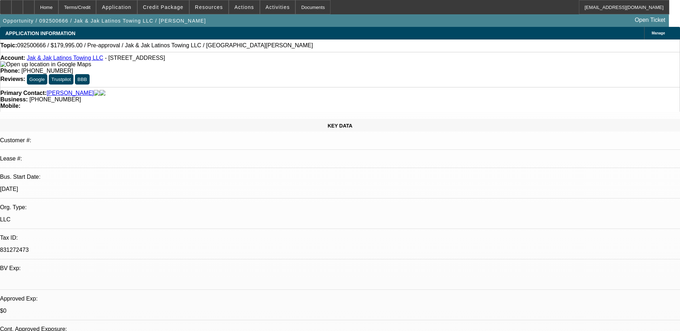
select select "2"
select select "0.1"
select select "4"
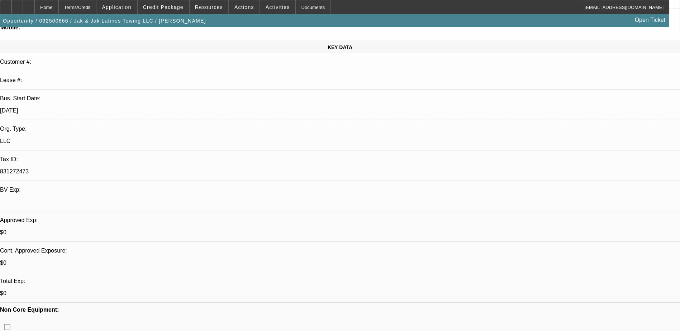
scroll to position [179, 0]
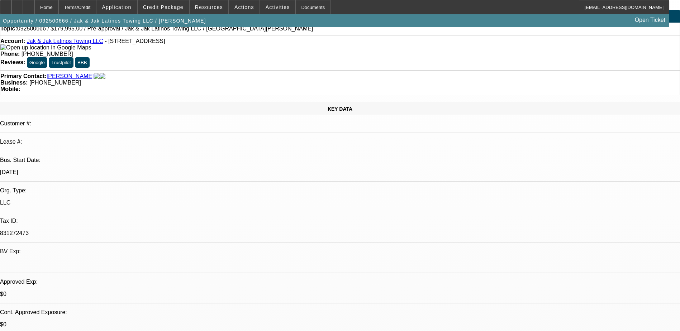
scroll to position [0, 0]
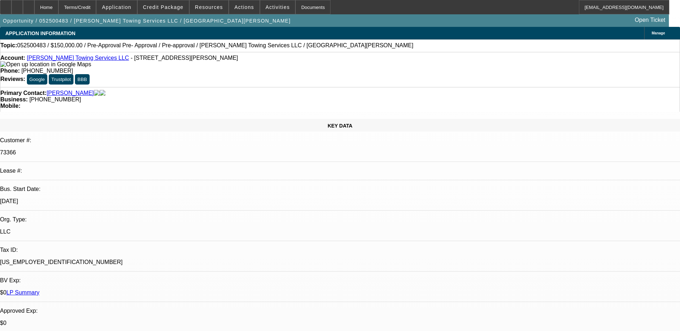
select select "0"
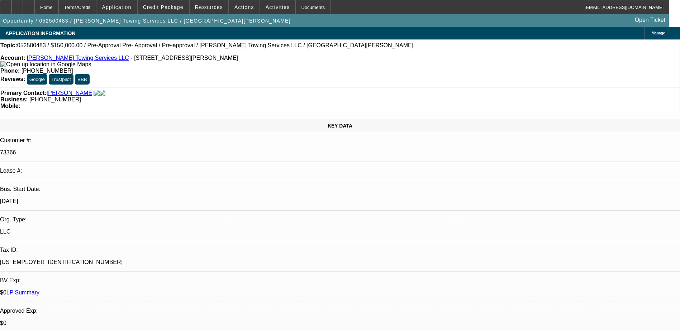
select select "0"
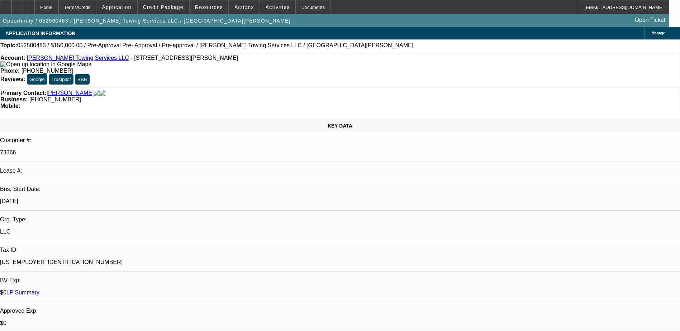
select select "0"
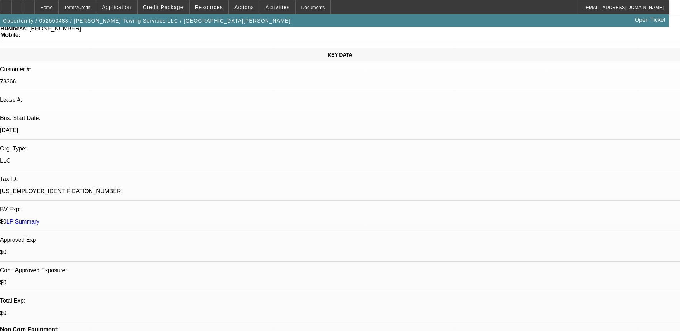
scroll to position [72, 0]
select select "1"
select select "6"
select select "1"
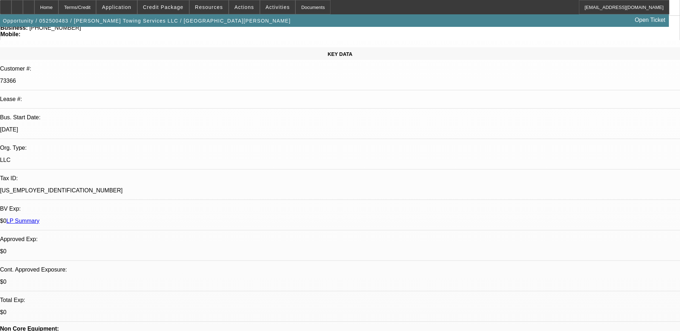
select select "1"
select select "6"
select select "1"
select select "6"
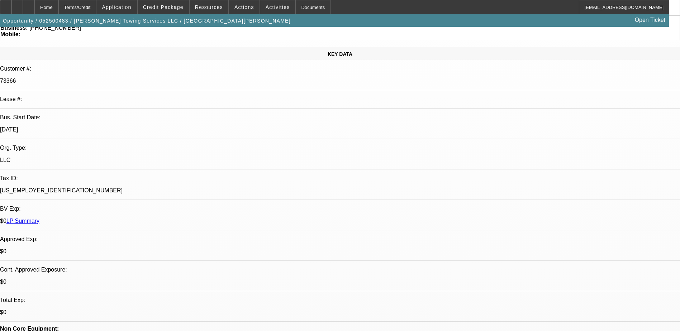
select select "1"
select select "6"
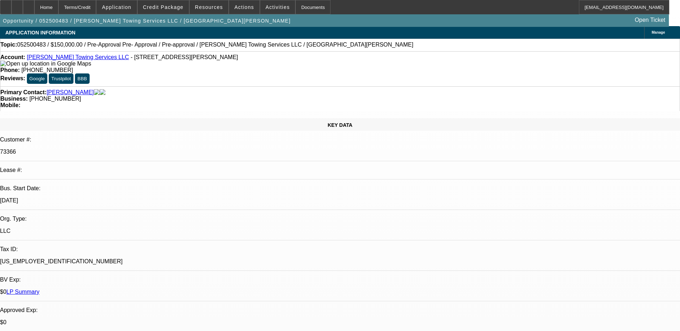
scroll to position [0, 0]
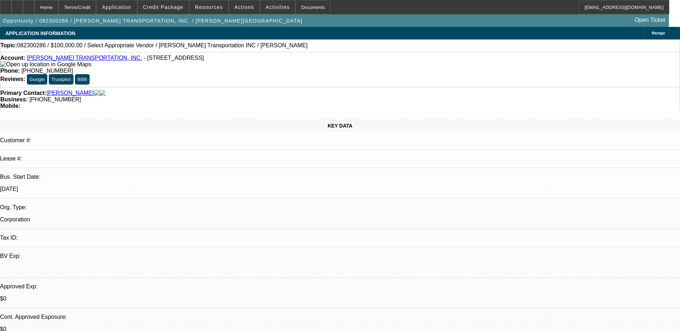
select select "0"
select select "2"
select select "0.1"
select select "4"
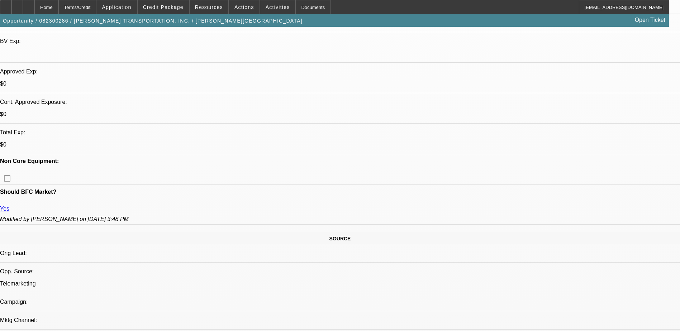
scroll to position [36, 0]
